Goal: Information Seeking & Learning: Find specific fact

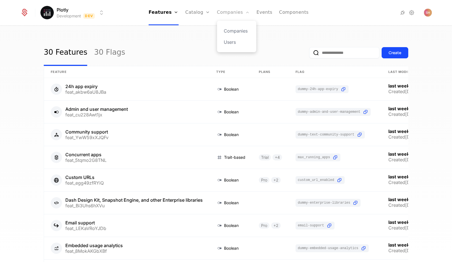
click at [236, 16] on link "Companies" at bounding box center [233, 12] width 33 height 25
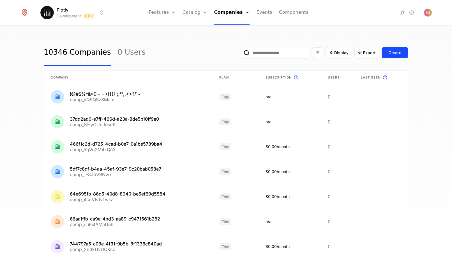
click at [287, 54] on input "email" at bounding box center [275, 52] width 70 height 11
paste input "**********"
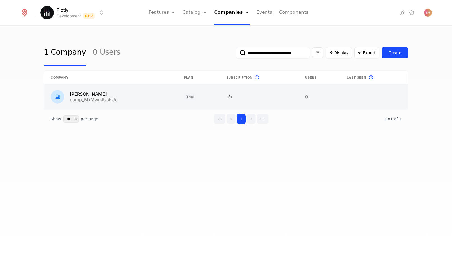
type input "**********"
click at [111, 97] on link at bounding box center [110, 96] width 133 height 25
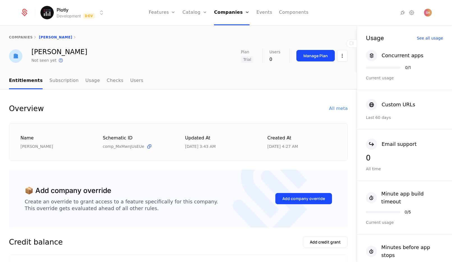
scroll to position [1, 0]
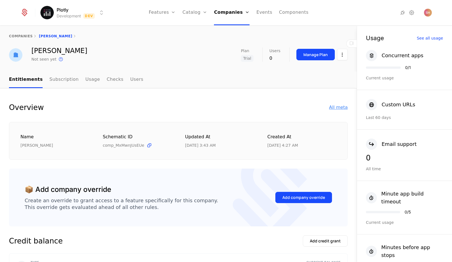
click at [333, 105] on div "All meta" at bounding box center [338, 107] width 19 height 7
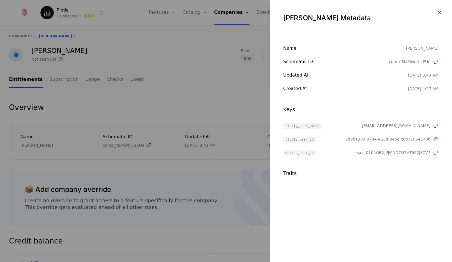
click at [443, 10] on icon "button" at bounding box center [439, 12] width 7 height 7
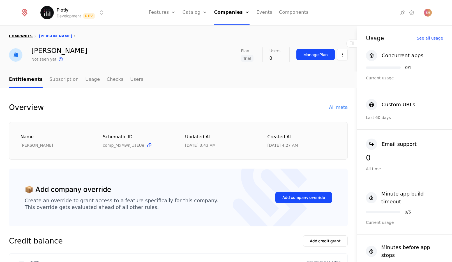
click at [19, 37] on link "companies" at bounding box center [21, 36] width 24 height 4
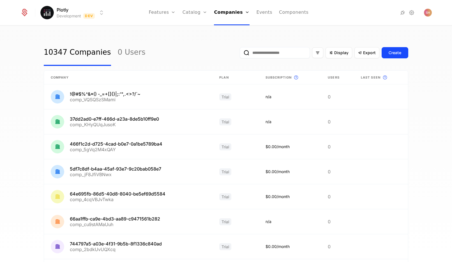
click at [51, 51] on link "10347 Companies" at bounding box center [77, 53] width 67 height 26
click at [302, 53] on input "email" at bounding box center [275, 52] width 70 height 11
paste input "**********"
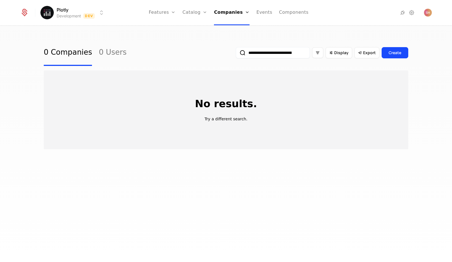
click at [293, 56] on input "**********" at bounding box center [273, 52] width 74 height 11
click at [293, 52] on input "**********" at bounding box center [273, 52] width 74 height 11
paste input "*"
type input "**********"
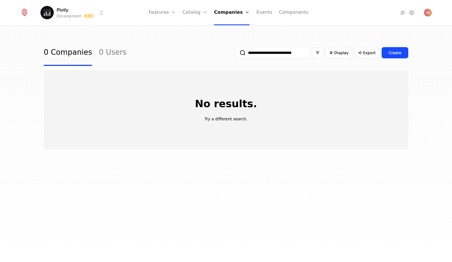
click at [236, 54] on button "submit" at bounding box center [236, 54] width 0 height 0
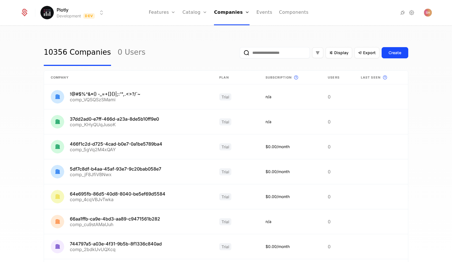
click at [289, 51] on input "email" at bounding box center [275, 52] width 70 height 11
paste input "**********"
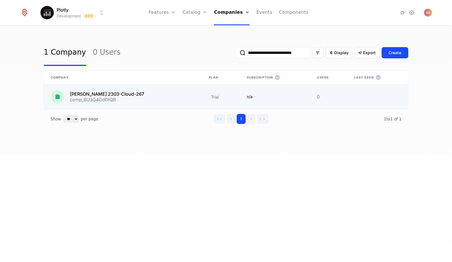
type input "**********"
click at [122, 93] on link at bounding box center [123, 96] width 158 height 25
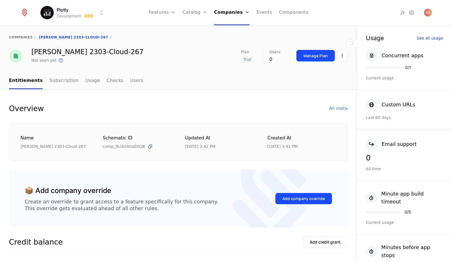
click at [342, 109] on div "All meta" at bounding box center [338, 108] width 19 height 7
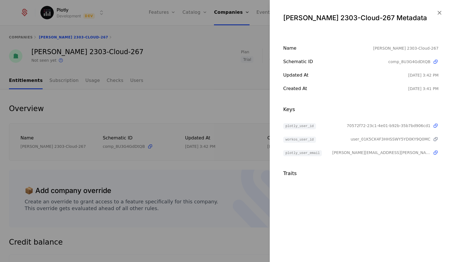
click at [435, 138] on icon at bounding box center [436, 139] width 6 height 6
click at [437, 125] on icon at bounding box center [436, 126] width 6 height 6
drag, startPoint x: 351, startPoint y: 125, endPoint x: 446, endPoint y: 125, distance: 94.8
click at [446, 125] on div "Name [PERSON_NAME] 2303-Cloud-267 Schematic ID comp_8U3G4GdDtQB Updated at [DAT…" at bounding box center [361, 111] width 182 height 132
drag, startPoint x: 432, startPoint y: 125, endPoint x: 349, endPoint y: 126, distance: 82.8
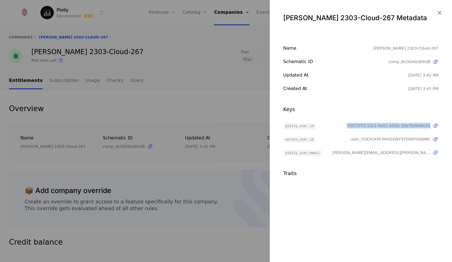
click at [349, 126] on div "plotly_user_id 70572f72-23c1-4e01-b92b-35b7bd906cd1" at bounding box center [360, 125] width 155 height 7
click at [443, 14] on icon "button" at bounding box center [439, 12] width 7 height 7
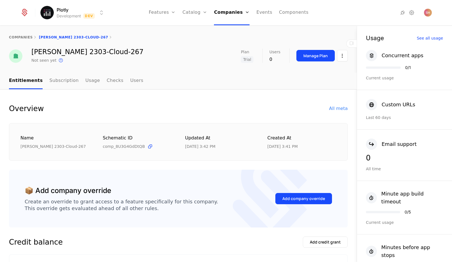
click at [100, 12] on html "Plotly Development Dev Features Features Flags Catalog Plans Add Ons Credits Co…" at bounding box center [226, 131] width 452 height 262
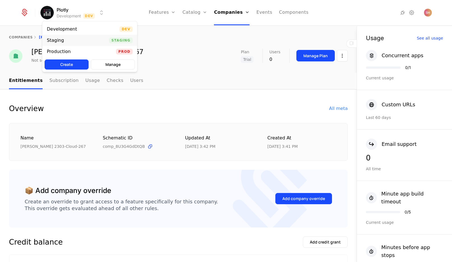
click at [88, 41] on div "Staging Staging" at bounding box center [89, 40] width 95 height 11
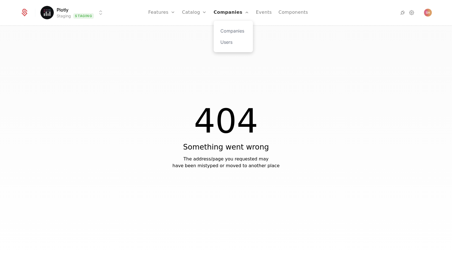
click at [235, 13] on link "Companies" at bounding box center [232, 12] width 36 height 25
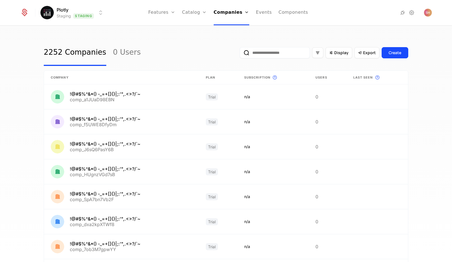
click at [284, 54] on input "email" at bounding box center [275, 52] width 70 height 11
type input "****"
click at [240, 54] on button "submit" at bounding box center [240, 54] width 0 height 0
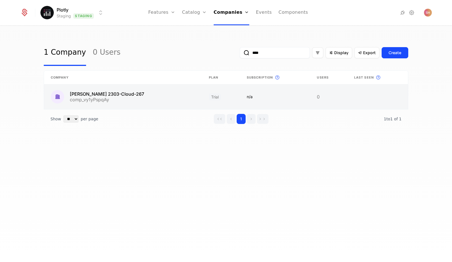
click at [129, 102] on link at bounding box center [123, 96] width 158 height 25
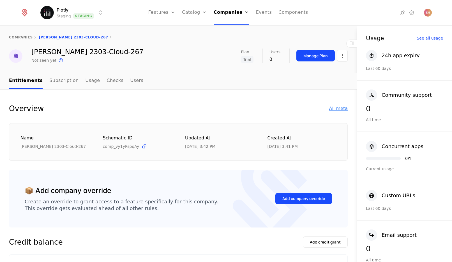
click at [334, 111] on div "All meta" at bounding box center [338, 108] width 19 height 7
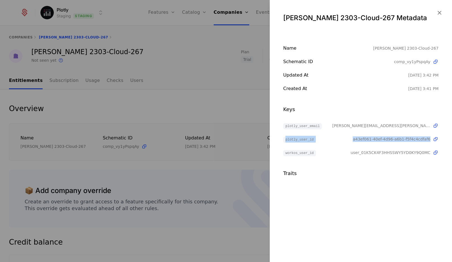
drag, startPoint x: 431, startPoint y: 139, endPoint x: 273, endPoint y: 139, distance: 157.7
click at [273, 139] on div "Name [PERSON_NAME] 2303-Cloud-267 Schematic ID comp_vy1yPspqAy Updated at [DATE…" at bounding box center [361, 111] width 182 height 132
click at [158, 74] on div at bounding box center [226, 131] width 452 height 262
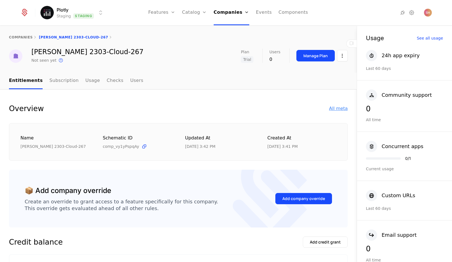
click at [335, 110] on div "All meta" at bounding box center [338, 108] width 19 height 7
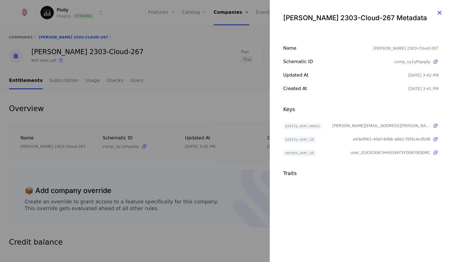
click at [436, 10] on icon "button" at bounding box center [439, 12] width 7 height 7
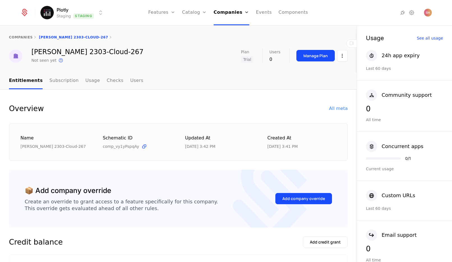
click at [100, 12] on html "Plotly Staging Staging Features Features Flags Catalog Plans Add Ons Credits Co…" at bounding box center [226, 131] width 452 height 262
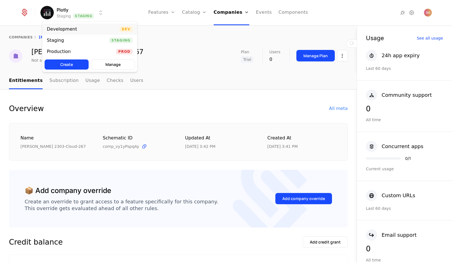
click at [92, 26] on div "Development Dev" at bounding box center [89, 29] width 95 height 11
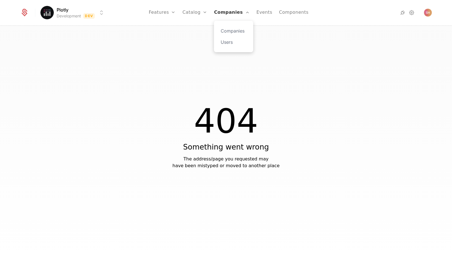
click at [223, 15] on link "Companies" at bounding box center [232, 12] width 36 height 25
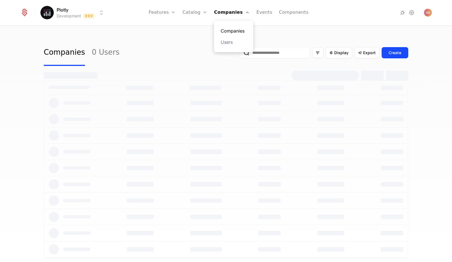
click at [229, 29] on link "Companies" at bounding box center [234, 31] width 26 height 7
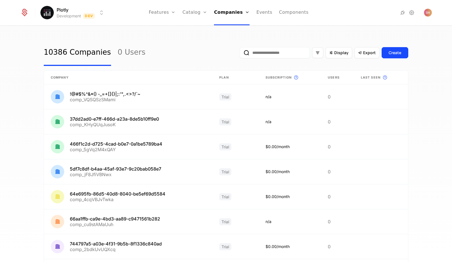
click at [272, 49] on input "email" at bounding box center [275, 52] width 70 height 11
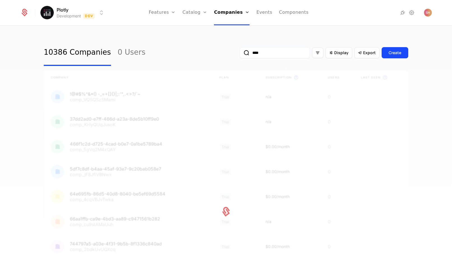
type input "****"
click at [164, 40] on div "10386 Companies 0 Users **** Display Export Create" at bounding box center [226, 53] width 365 height 26
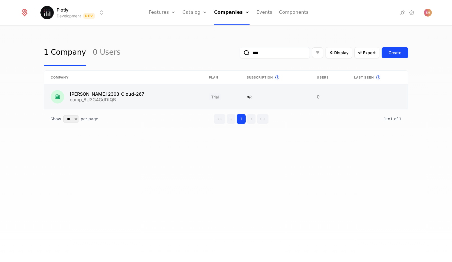
click at [102, 92] on link at bounding box center [123, 96] width 158 height 25
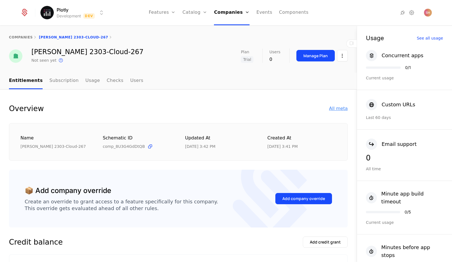
click at [337, 111] on div "All meta" at bounding box center [338, 108] width 19 height 7
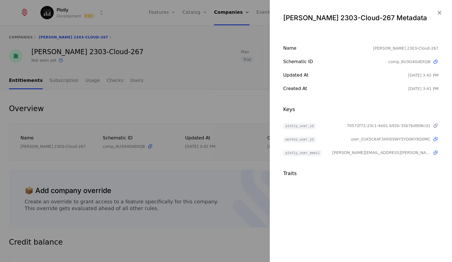
click at [436, 125] on icon at bounding box center [436, 126] width 6 height 6
click at [440, 8] on div "[PERSON_NAME] 2303-Cloud-267 Metadata" at bounding box center [361, 15] width 182 height 31
click at [439, 11] on icon "button" at bounding box center [439, 12] width 7 height 7
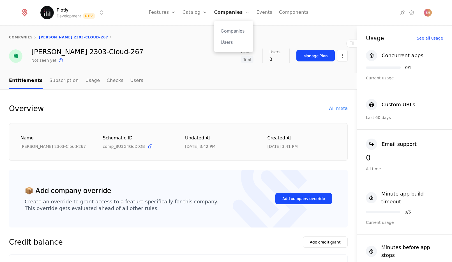
click at [238, 12] on link "Companies" at bounding box center [232, 12] width 36 height 25
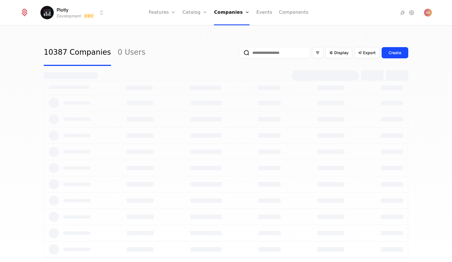
click at [287, 54] on input "email" at bounding box center [275, 52] width 70 height 11
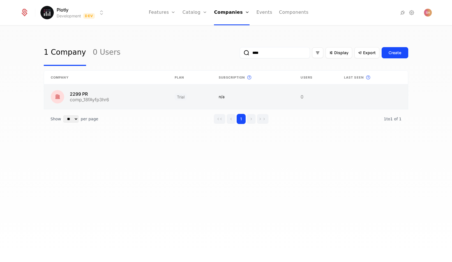
type input "****"
click at [120, 93] on link at bounding box center [106, 96] width 124 height 25
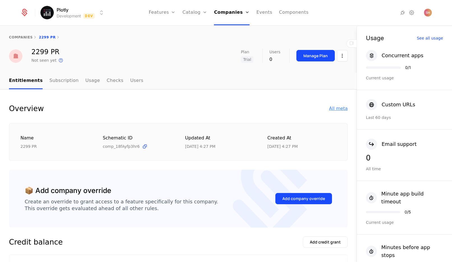
click at [342, 109] on div "All meta" at bounding box center [338, 108] width 19 height 7
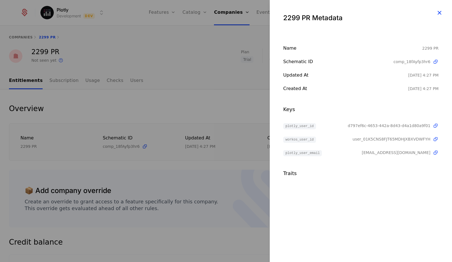
click at [441, 11] on icon "button" at bounding box center [439, 12] width 7 height 7
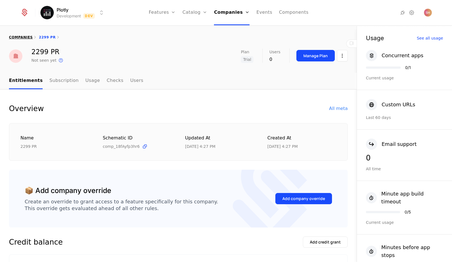
click at [28, 38] on link "companies" at bounding box center [21, 37] width 24 height 4
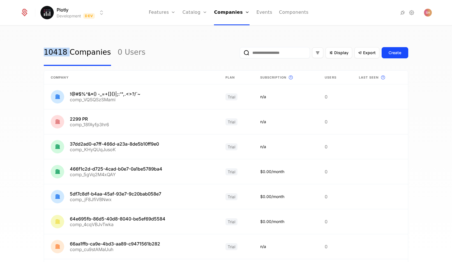
drag, startPoint x: 38, startPoint y: 54, endPoint x: 64, endPoint y: 54, distance: 26.1
click at [64, 54] on div "10418 Companies 0 Users Display Export Create Company Plan Subscription This is…" at bounding box center [226, 145] width 452 height 239
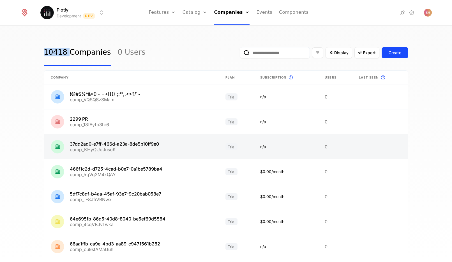
click at [135, 143] on link at bounding box center [131, 146] width 175 height 25
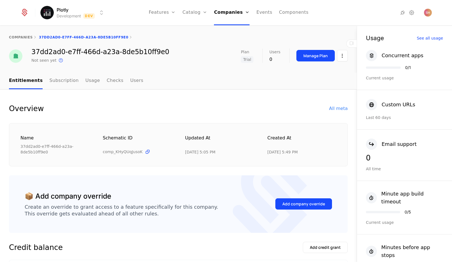
click at [335, 109] on div "All meta" at bounding box center [338, 108] width 19 height 7
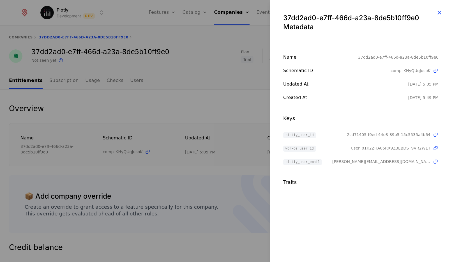
click at [443, 12] on icon "button" at bounding box center [439, 12] width 7 height 7
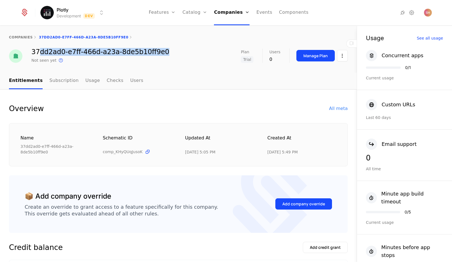
drag, startPoint x: 40, startPoint y: 53, endPoint x: 159, endPoint y: 53, distance: 118.7
click at [159, 53] on div "37dd2ad0-e7ff-466d-a23a-8de5b10ff9e0 Not seen yet This is the date a track or i…" at bounding box center [178, 56] width 339 height 15
click at [165, 51] on div "37dd2ad0-e7ff-466d-a23a-8de5b10ff9e0 Not seen yet This is the date a track or i…" at bounding box center [178, 56] width 339 height 15
drag, startPoint x: 160, startPoint y: 50, endPoint x: 32, endPoint y: 51, distance: 128.2
click at [32, 51] on div "37dd2ad0-e7ff-466d-a23a-8de5b10ff9e0 Not seen yet This is the date a track or i…" at bounding box center [178, 56] width 339 height 15
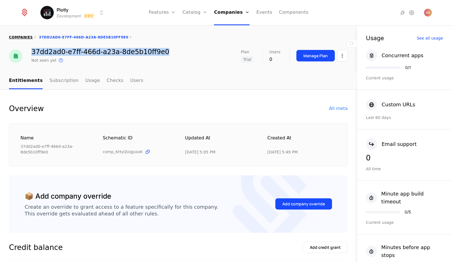
click at [25, 36] on link "companies" at bounding box center [21, 37] width 24 height 4
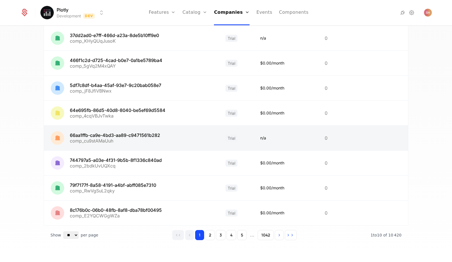
scroll to position [110, 0]
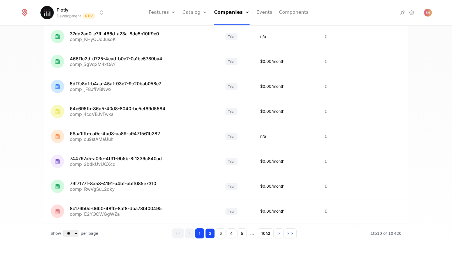
click at [205, 233] on button "2" at bounding box center [210, 233] width 10 height 10
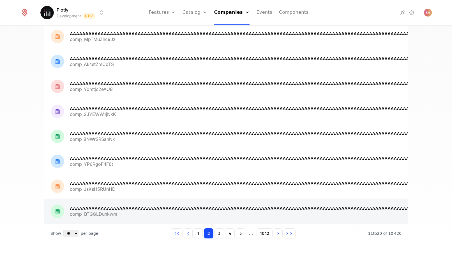
scroll to position [117, 0]
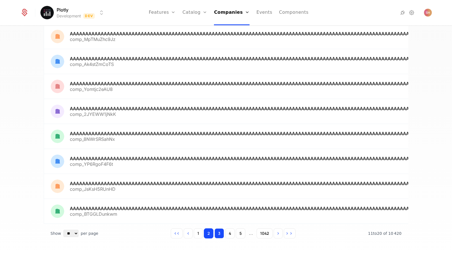
click at [215, 235] on button "3" at bounding box center [220, 233] width 10 height 10
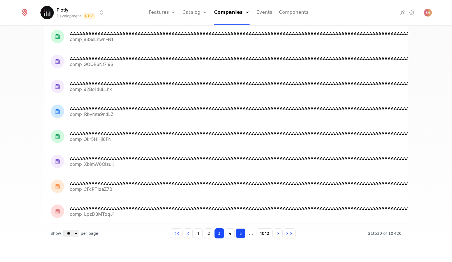
click at [237, 234] on button "5" at bounding box center [241, 233] width 10 height 10
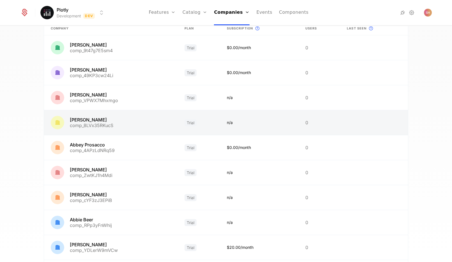
scroll to position [50, 0]
click at [92, 118] on link at bounding box center [111, 121] width 134 height 25
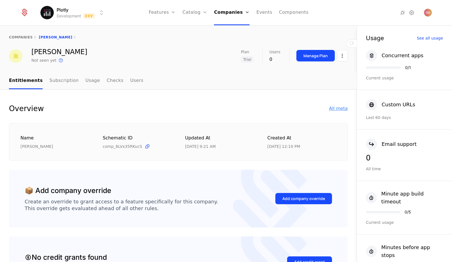
click at [334, 111] on div "All meta" at bounding box center [338, 108] width 19 height 7
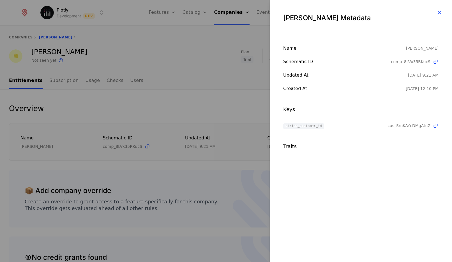
click at [438, 13] on icon "button" at bounding box center [439, 12] width 7 height 7
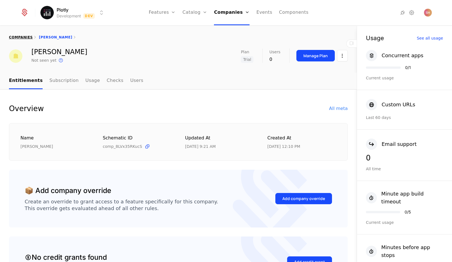
click at [29, 38] on link "companies" at bounding box center [21, 37] width 24 height 4
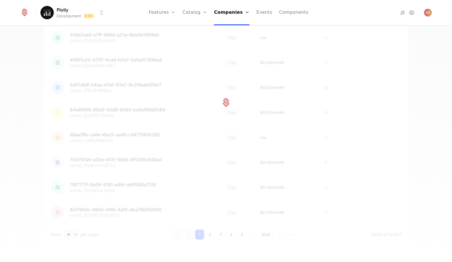
scroll to position [110, 0]
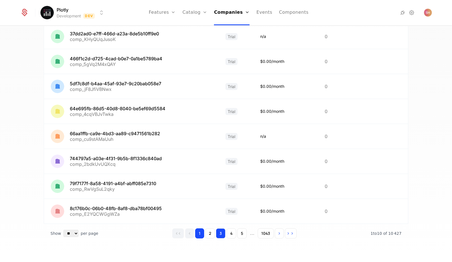
click at [216, 233] on button "3" at bounding box center [221, 233] width 10 height 10
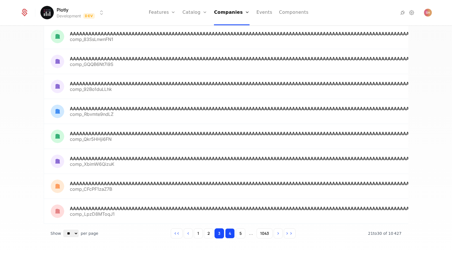
click at [232, 239] on button "4" at bounding box center [230, 233] width 10 height 10
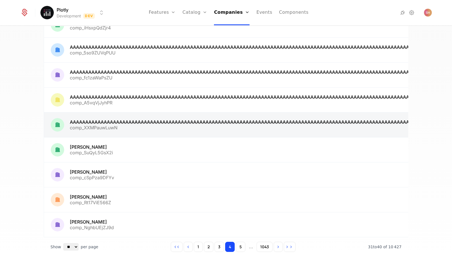
click at [90, 120] on link at bounding box center [454, 125] width 820 height 25
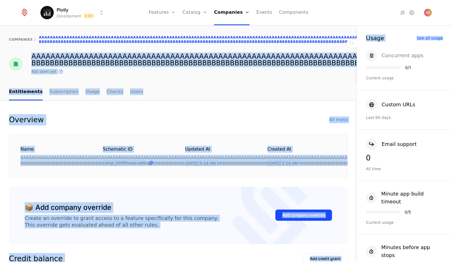
drag, startPoint x: 30, startPoint y: 56, endPoint x: 366, endPoint y: 60, distance: 336.2
click at [366, 60] on div "companies AAAAAAAAAAAAAAAAAAAAAAAAAAAAAAAAAAAAAAAAAAAAAAAAAAAAAAAAAAAAAAAAAAAAA…" at bounding box center [226, 144] width 452 height 237
click at [283, 81] on div "companies AAAAAAAAAAAAAAAAAAAAAAAAAAAAAAAAAAAAAAAAAAAAAAAAAAAAAAAAAAAAAAAAAAAAA…" at bounding box center [178, 55] width 357 height 58
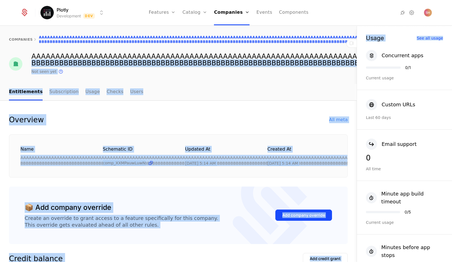
drag, startPoint x: 335, startPoint y: 55, endPoint x: 359, endPoint y: 58, distance: 23.7
click at [368, 57] on div "companies AAAAAAAAAAAAAAAAAAAAAAAAAAAAAAAAAAAAAAAAAAAAAAAAAAAAAAAAAAAAAAAAAAAAA…" at bounding box center [226, 144] width 452 height 237
click at [333, 60] on div "AAAAAAAAAAAAAAAAAAAAAAAAAAAAAAAAAAAAAAAAAAAAAAAAAAAAAAAAAAAAAAAAAAAAAAAAAAAAAAA…" at bounding box center [337, 59] width 613 height 13
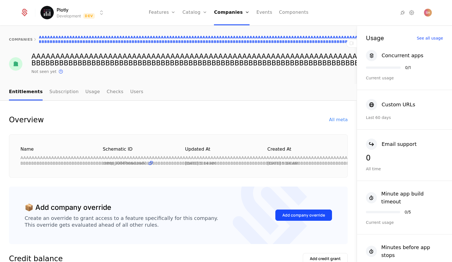
click at [327, 65] on div "AAAAAAAAAAAAAAAAAAAAAAAAAAAAAAAAAAAAAAAAAAAAAAAAAAAAAAAAAAAAAAAAAAAAAAAAAAAAAAA…" at bounding box center [337, 59] width 613 height 13
click at [335, 119] on div "All meta" at bounding box center [338, 119] width 19 height 7
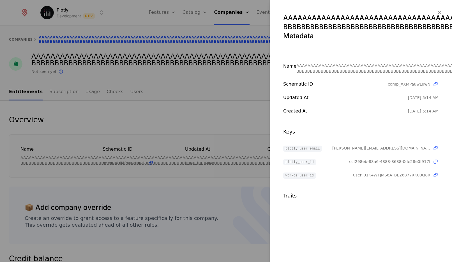
click at [310, 29] on div "AAAAAAAAAAAAAAAAAAAAAAAAAAAAAAAAAAAAAAAAAAAAAAAAAAAAAAAAAAAAAAAAAAAAAAAAAAAAAAA…" at bounding box center [360, 26] width 155 height 27
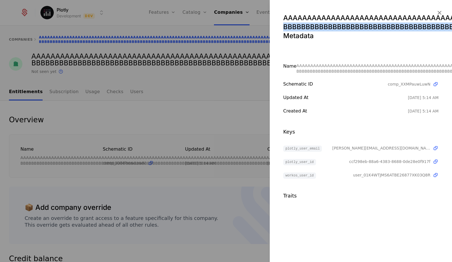
click at [310, 29] on div "AAAAAAAAAAAAAAAAAAAAAAAAAAAAAAAAAAAAAAAAAAAAAAAAAAAAAAAAAAAAAAAAAAAAAAAAAAAAAAA…" at bounding box center [360, 26] width 155 height 27
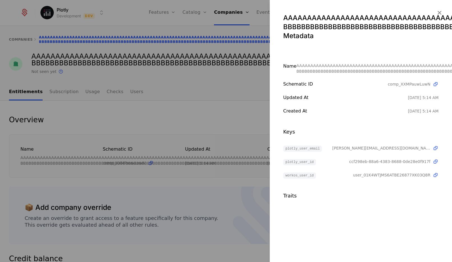
drag, startPoint x: 285, startPoint y: 15, endPoint x: 452, endPoint y: 30, distance: 167.9
click at [452, 30] on html "Plotly Development Dev Features Features Flags Catalog Plans Add Ons Credits Co…" at bounding box center [226, 131] width 452 height 262
click at [440, 11] on icon "button" at bounding box center [439, 12] width 7 height 7
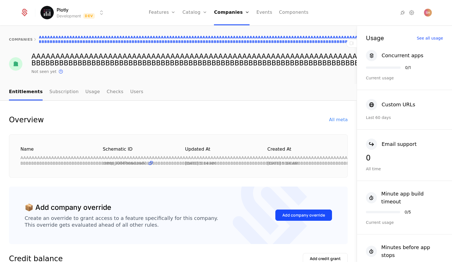
click at [235, 119] on div "Overview All meta" at bounding box center [178, 119] width 339 height 11
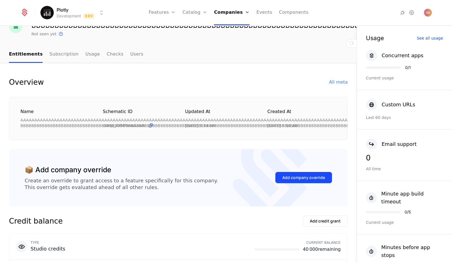
scroll to position [38, 0]
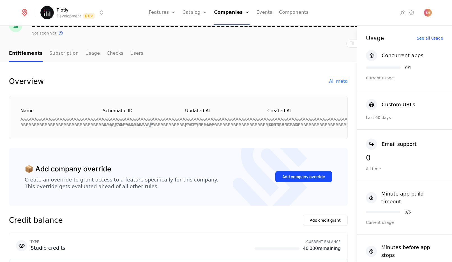
click at [148, 124] on icon at bounding box center [151, 125] width 6 height 6
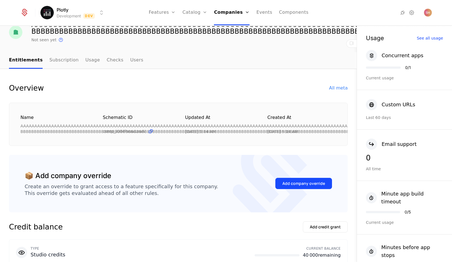
scroll to position [0, 0]
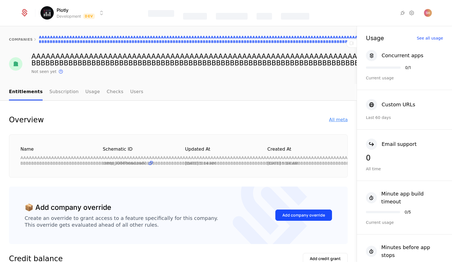
click at [336, 120] on div "All meta" at bounding box center [338, 119] width 19 height 7
